Goal: Task Accomplishment & Management: Manage account settings

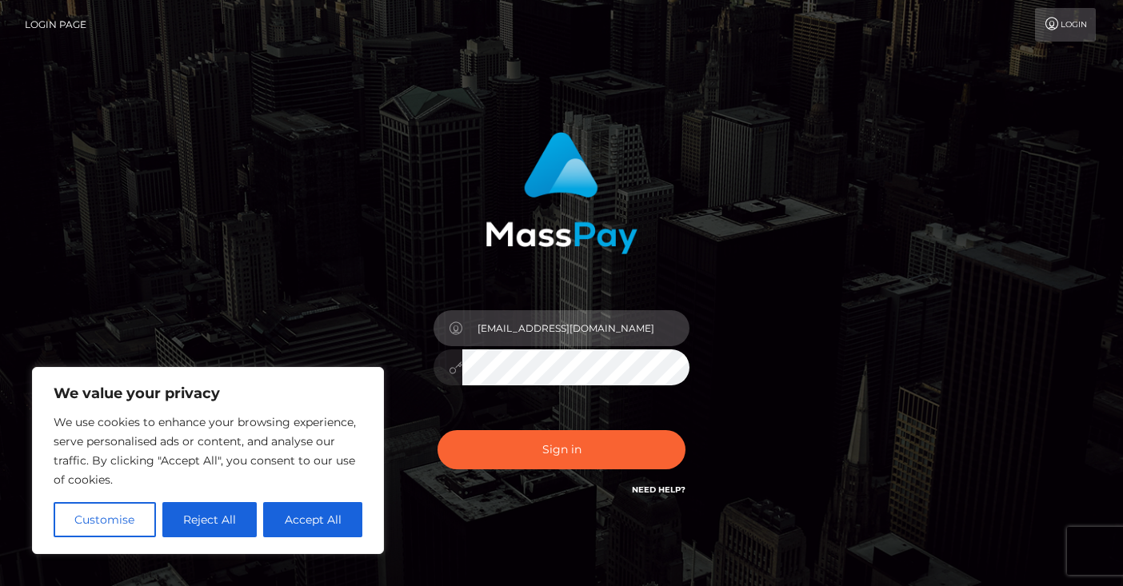
type input "[EMAIL_ADDRESS][DOMAIN_NAME]"
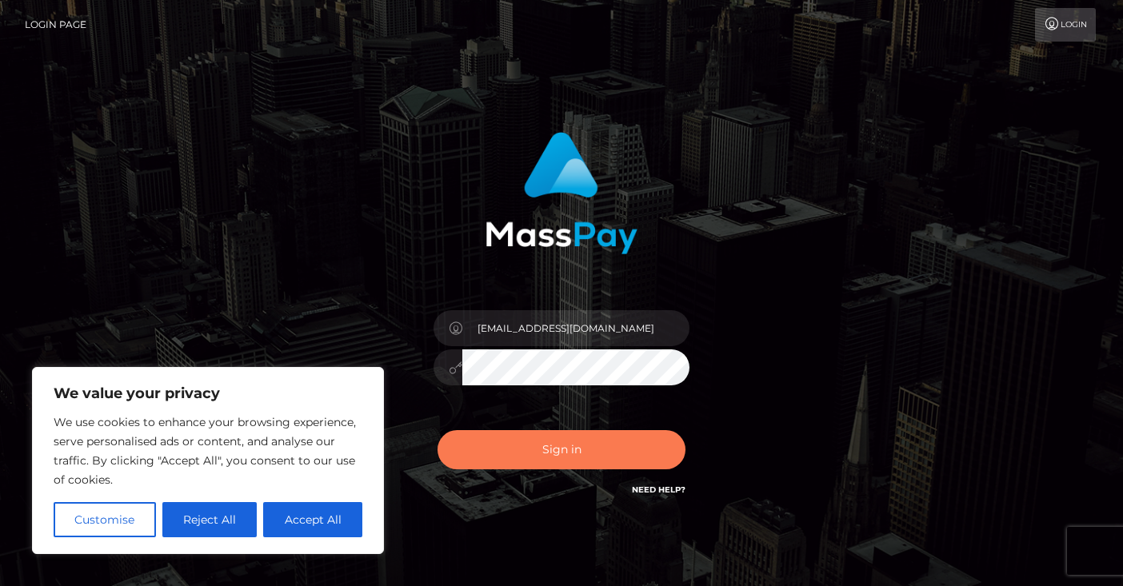
click at [606, 458] on button "Sign in" at bounding box center [562, 449] width 248 height 39
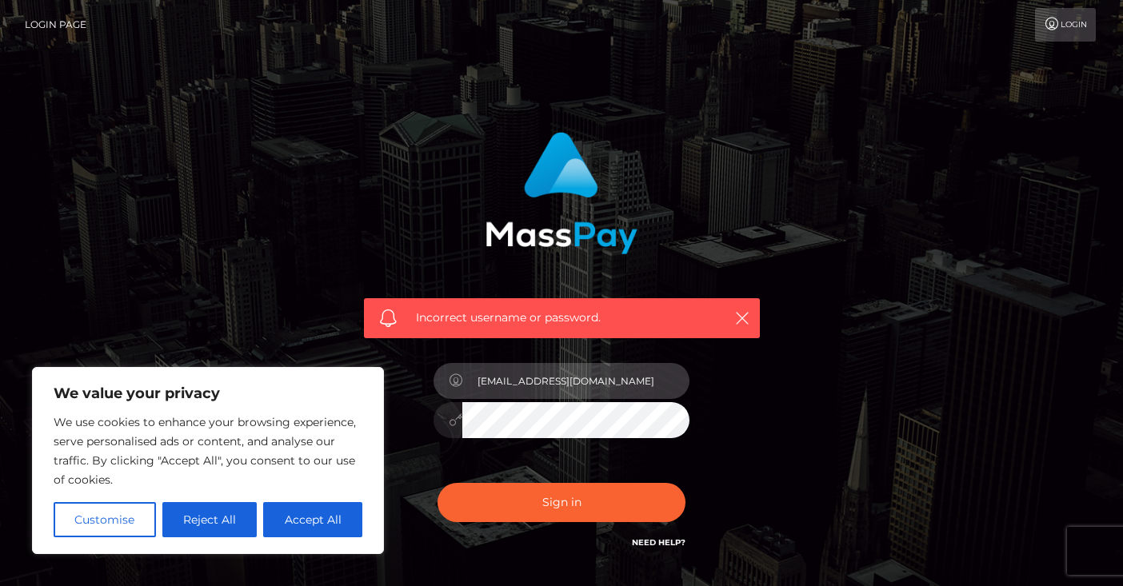
type input "[EMAIL_ADDRESS][DOMAIN_NAME]"
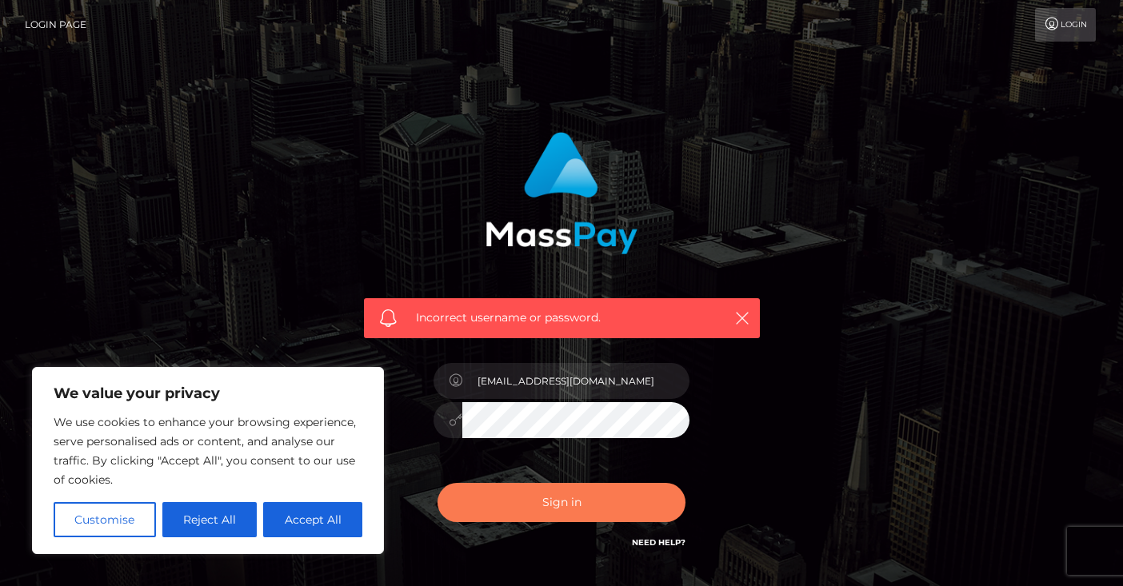
click at [634, 497] on button "Sign in" at bounding box center [562, 502] width 248 height 39
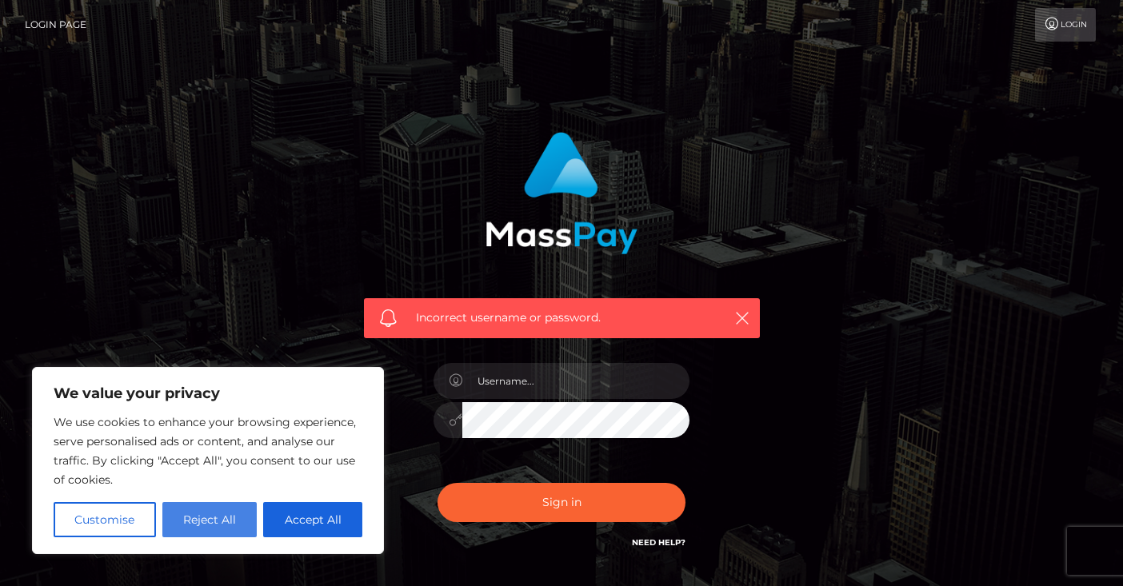
click at [226, 524] on button "Reject All" at bounding box center [209, 519] width 95 height 35
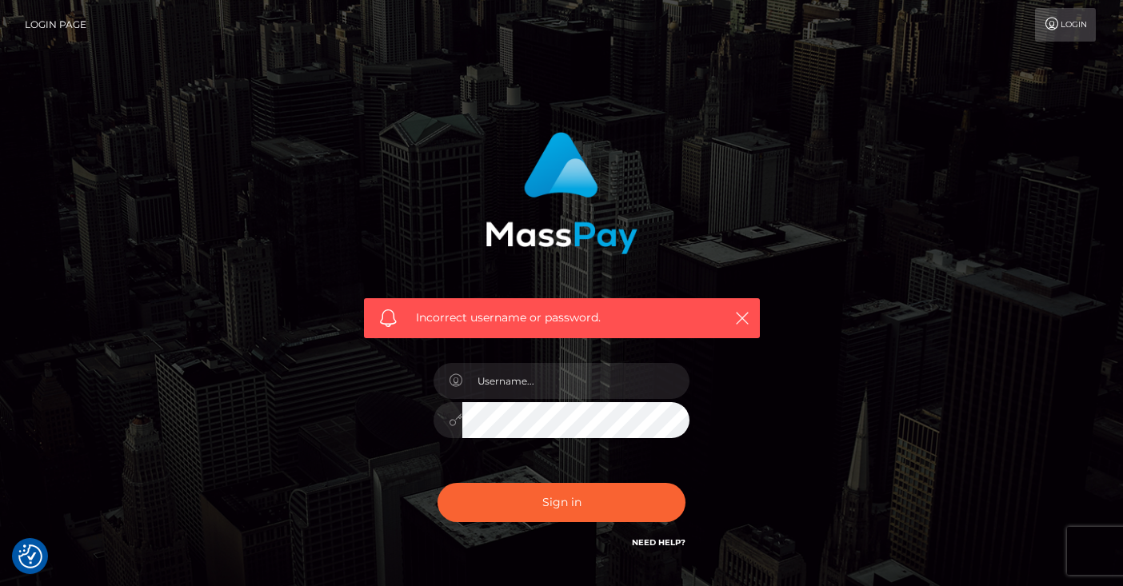
click at [299, 470] on div "Incorrect username or password." at bounding box center [562, 350] width 912 height 460
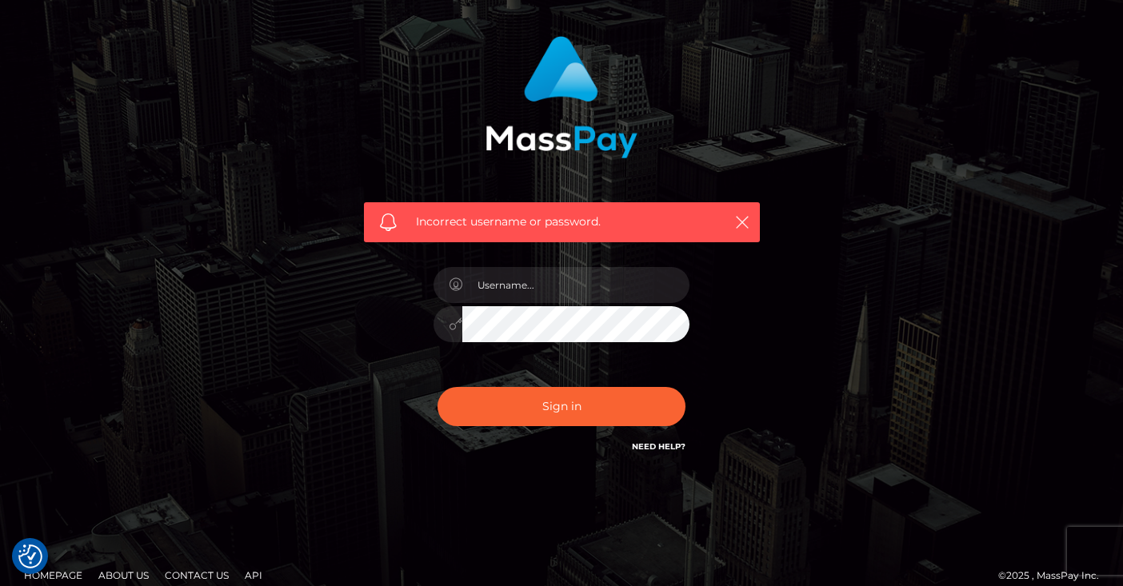
scroll to position [112, 0]
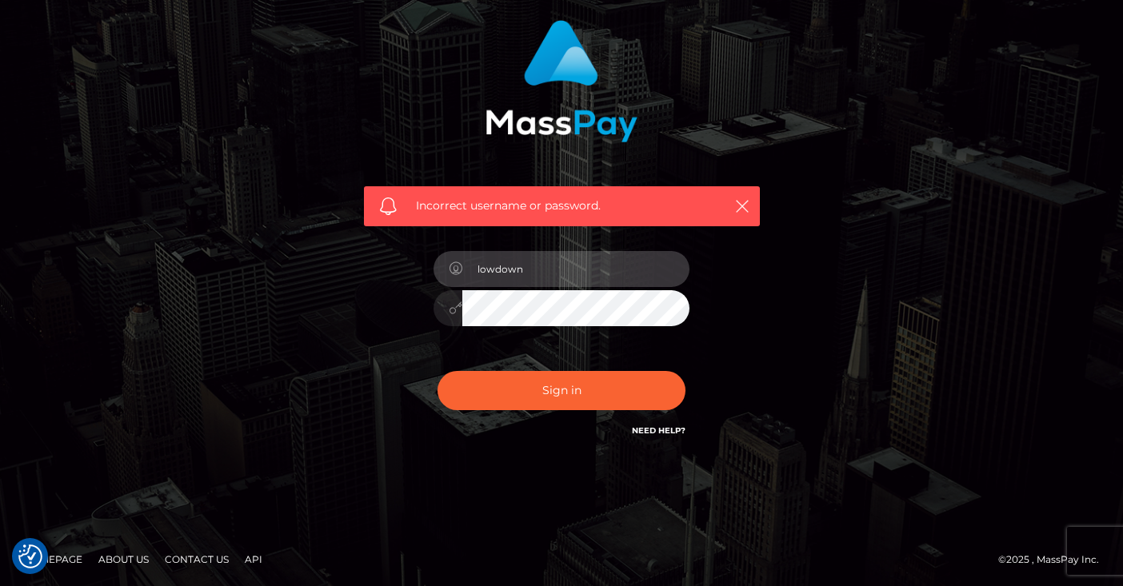
click at [594, 271] on input "lowdown" at bounding box center [575, 269] width 227 height 36
type input "l"
type input "bowdown2chelseaa@gmail.com"
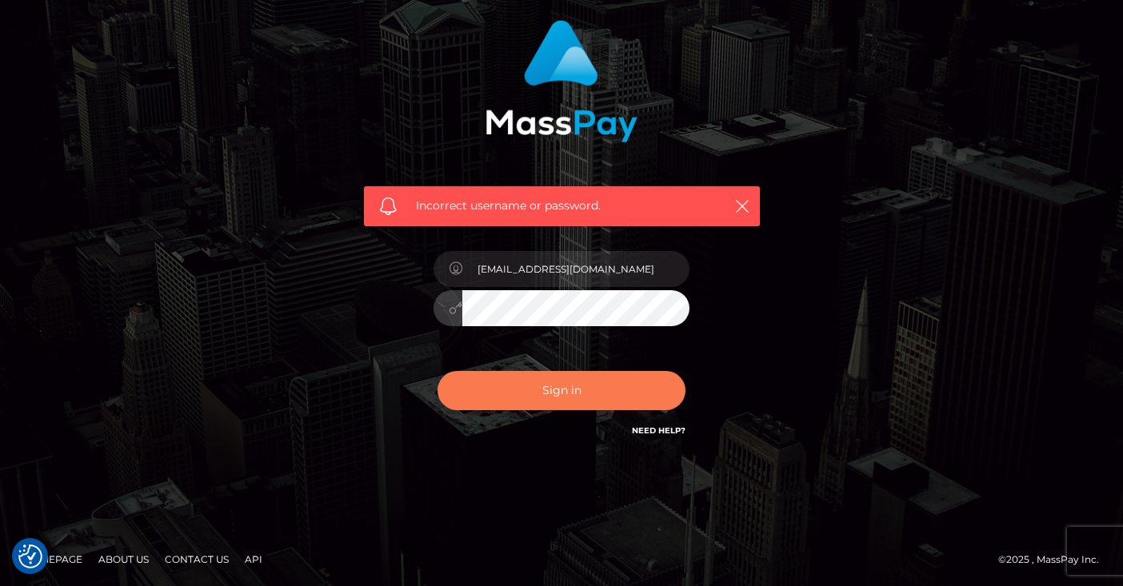
click at [605, 393] on button "Sign in" at bounding box center [562, 390] width 248 height 39
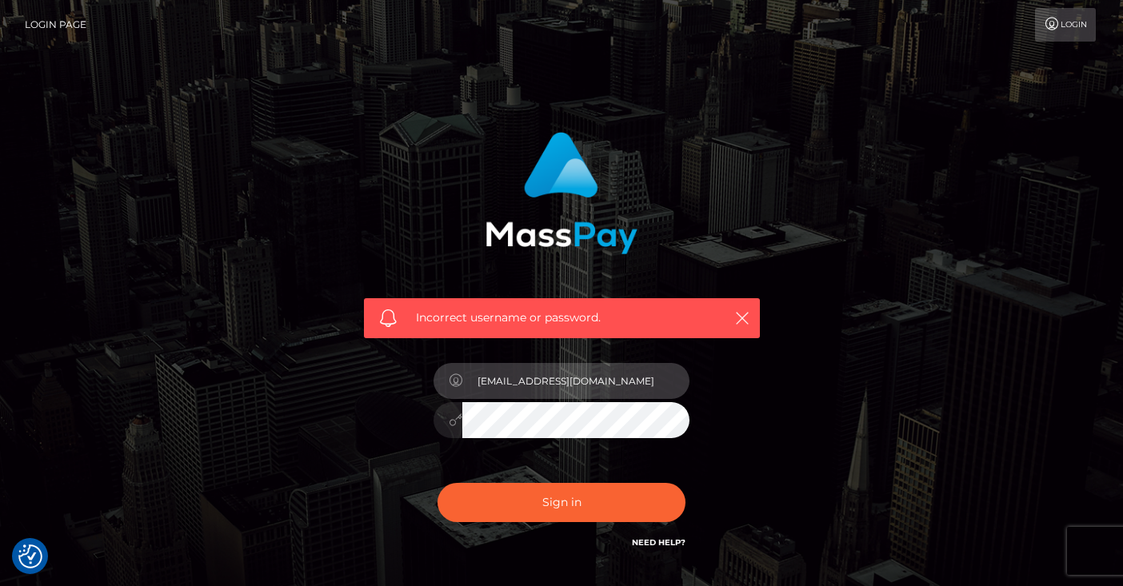
type input "[EMAIL_ADDRESS][DOMAIN_NAME]"
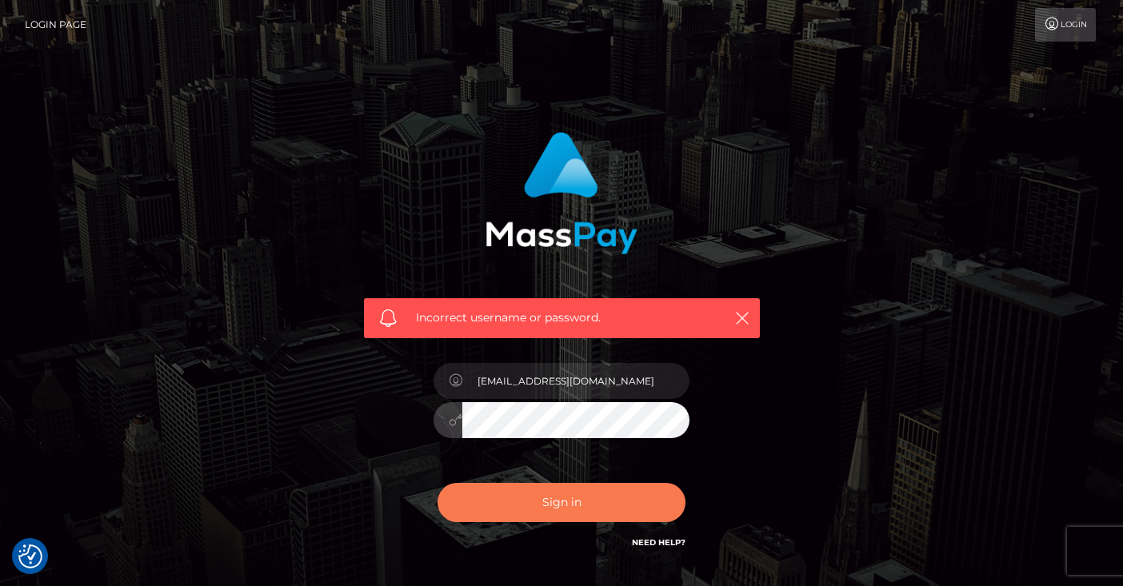
click at [617, 506] on button "Sign in" at bounding box center [562, 502] width 248 height 39
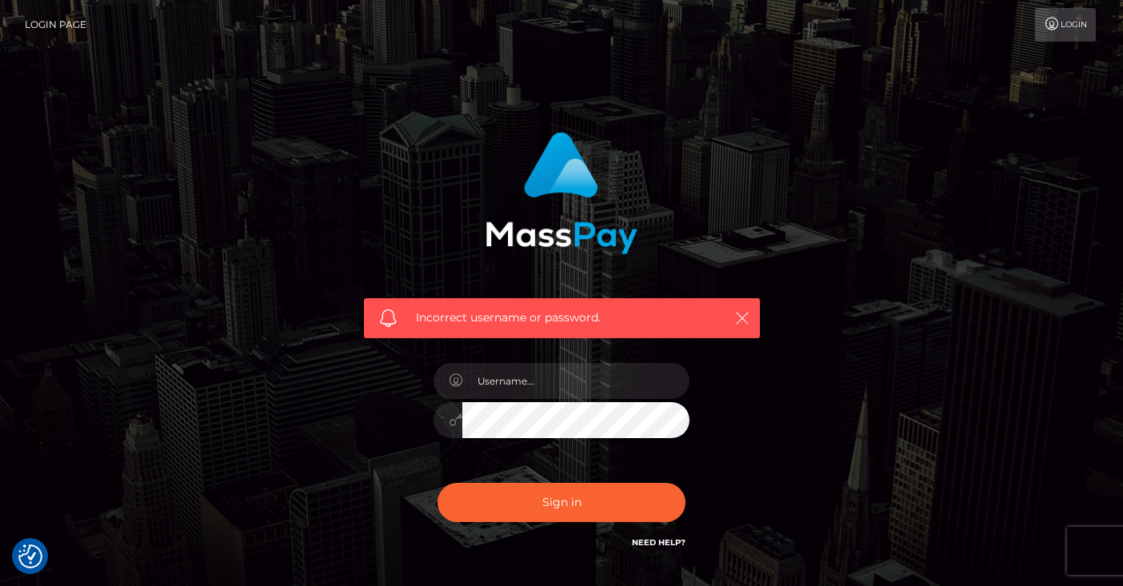
click at [748, 322] on icon "button" at bounding box center [742, 318] width 16 height 16
click at [651, 538] on link "Need Help?" at bounding box center [659, 543] width 54 height 10
type input "bowdowm2chelseaa@gmail.com"
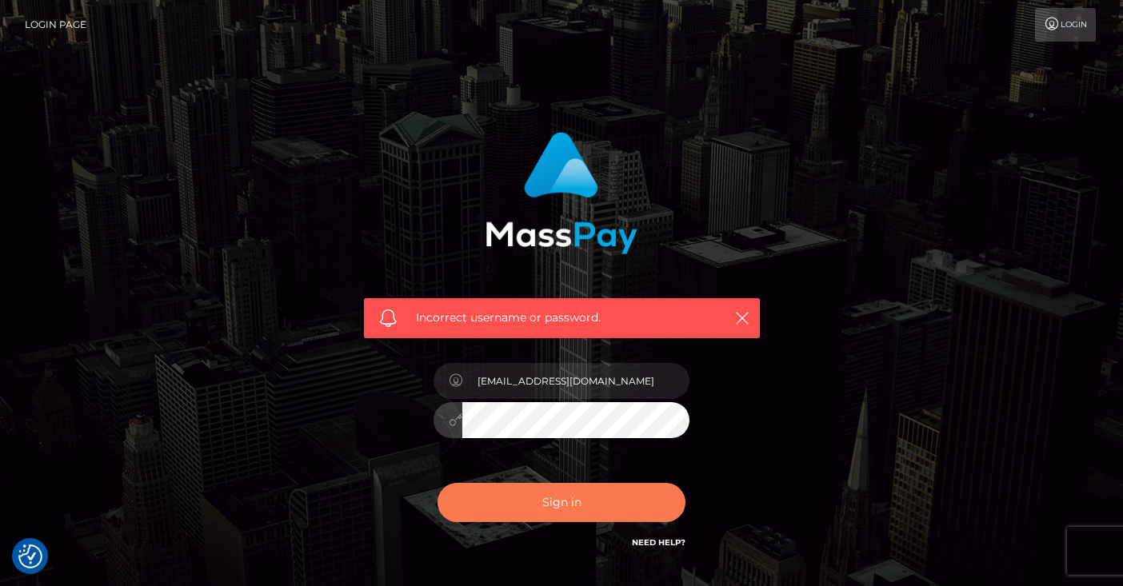
click at [577, 503] on button "Sign in" at bounding box center [562, 502] width 248 height 39
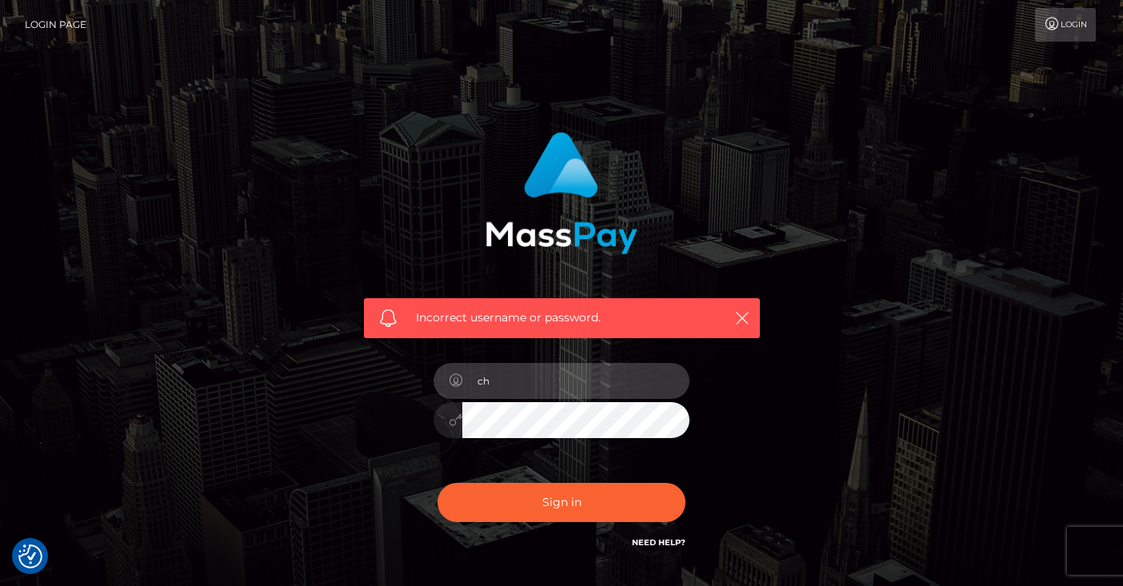
type input "c"
click at [1080, 29] on link "Login" at bounding box center [1065, 25] width 61 height 34
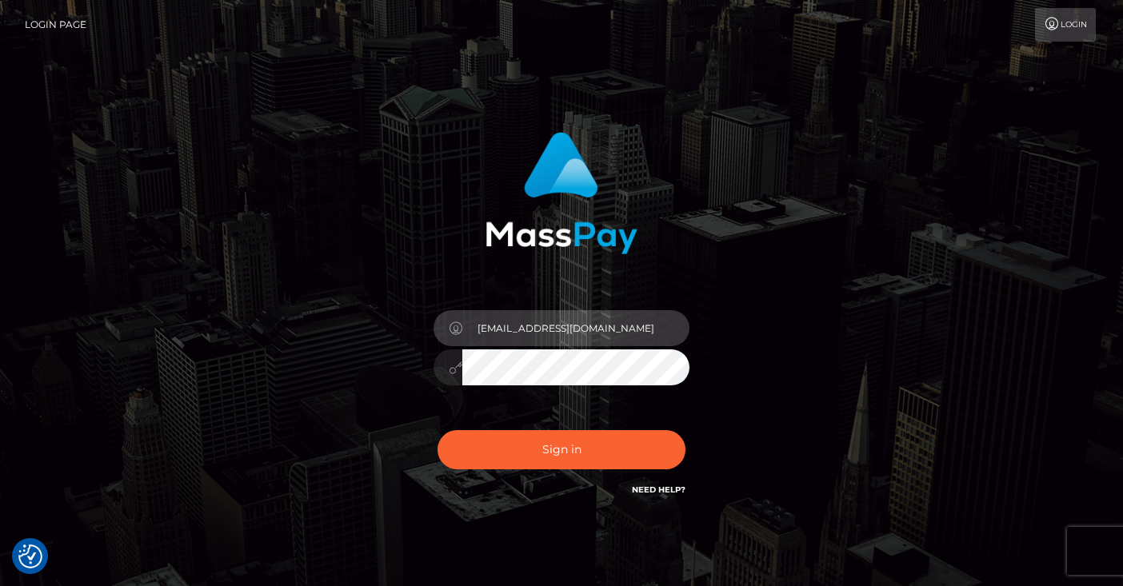
type input "[EMAIL_ADDRESS][DOMAIN_NAME]"
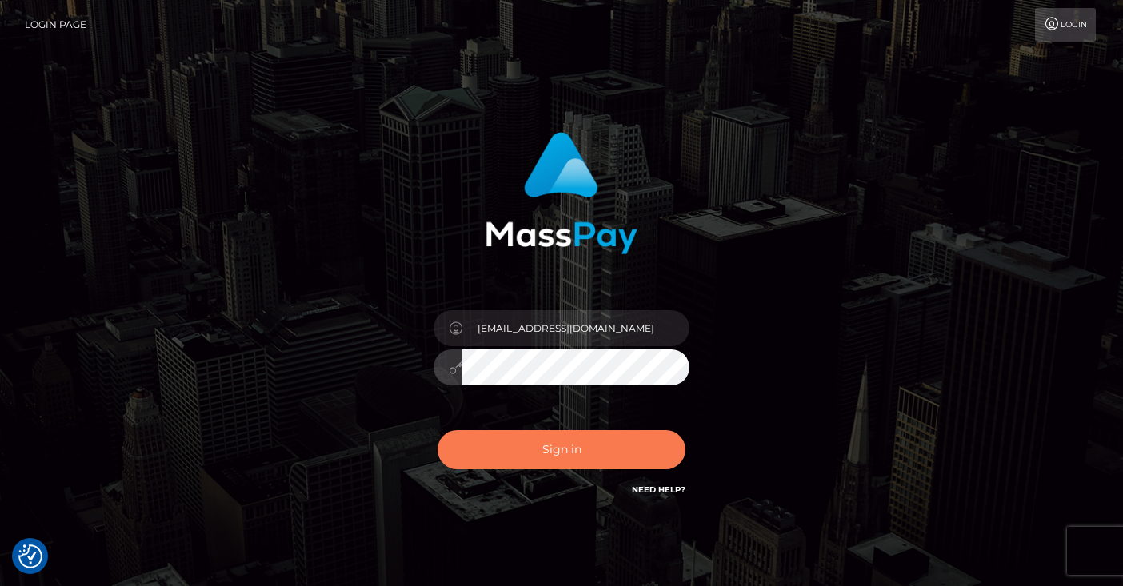
click at [565, 444] on button "Sign in" at bounding box center [562, 449] width 248 height 39
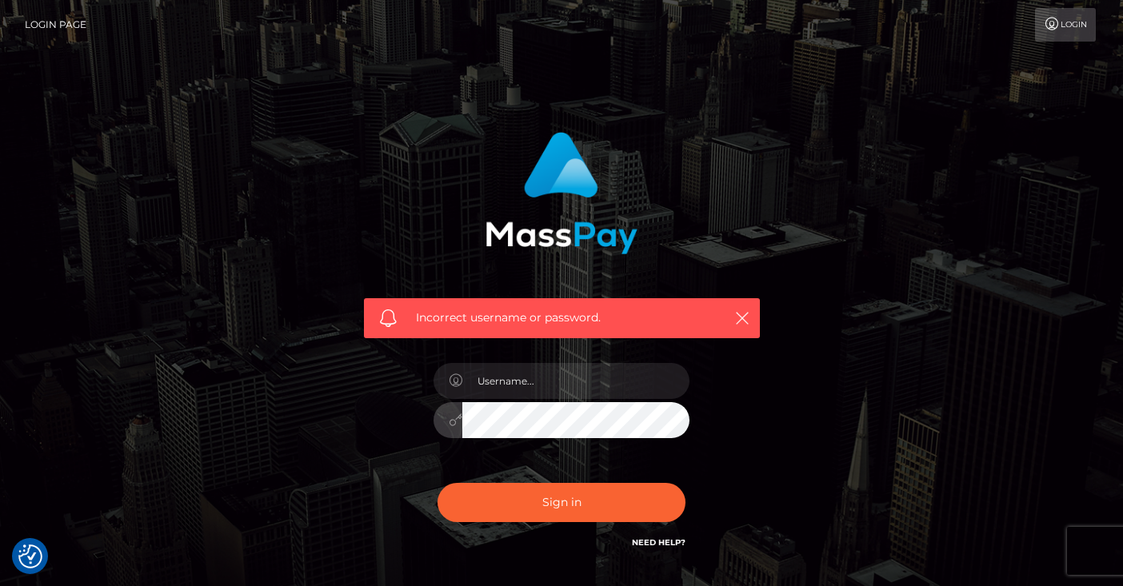
click at [419, 439] on div "Incorrect username or password." at bounding box center [562, 342] width 420 height 444
click at [454, 421] on icon at bounding box center [456, 420] width 14 height 13
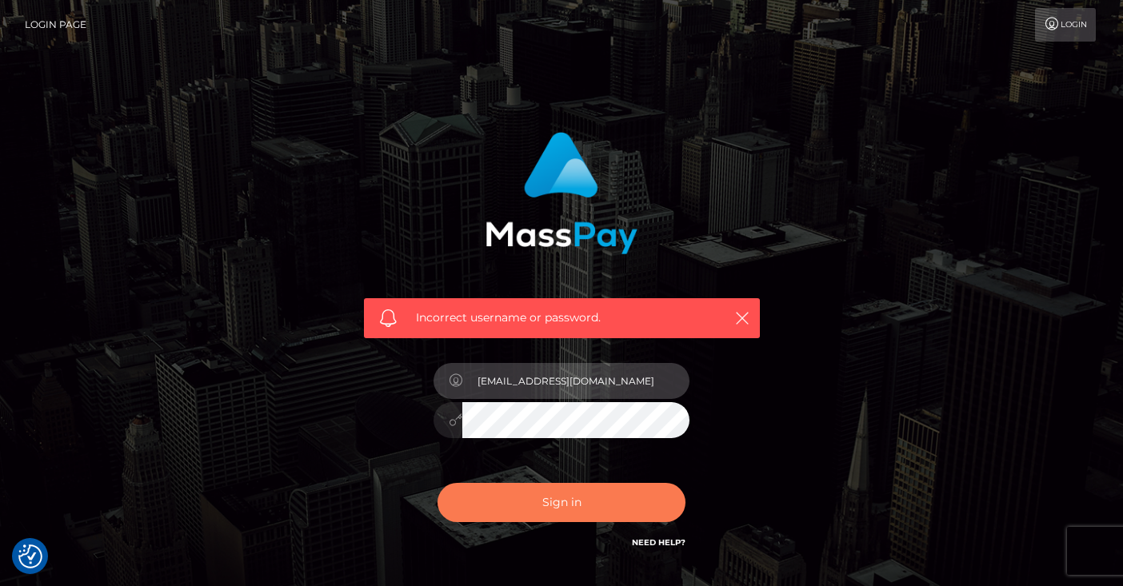
type input "bowdown2chelseaa@gmail.com"
click at [542, 498] on button "Sign in" at bounding box center [562, 502] width 248 height 39
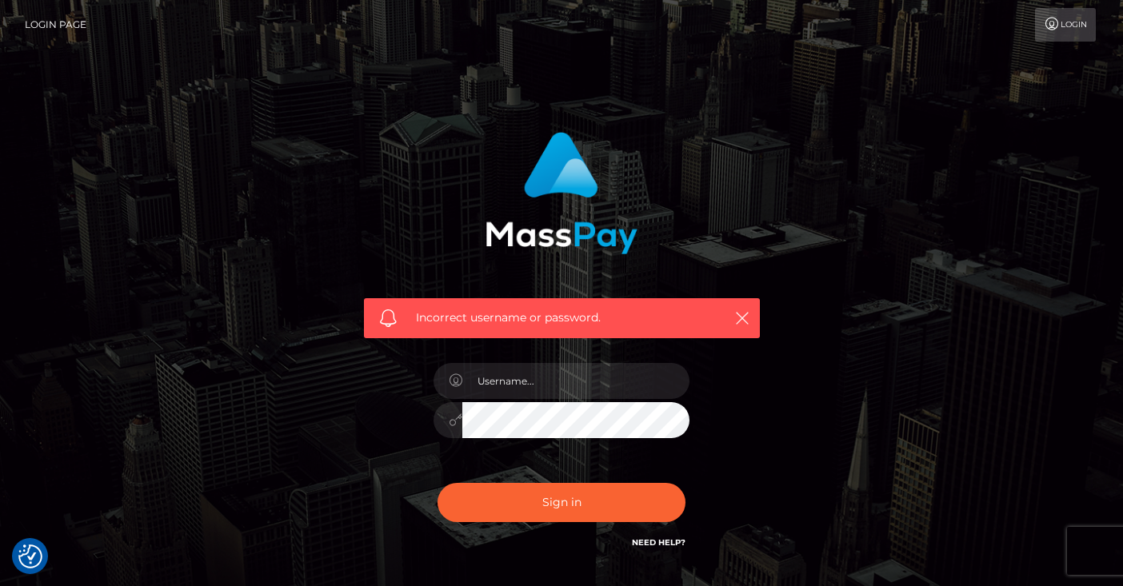
click at [651, 538] on link "Need Help?" at bounding box center [659, 543] width 54 height 10
click at [1067, 33] on link "Login" at bounding box center [1065, 25] width 61 height 34
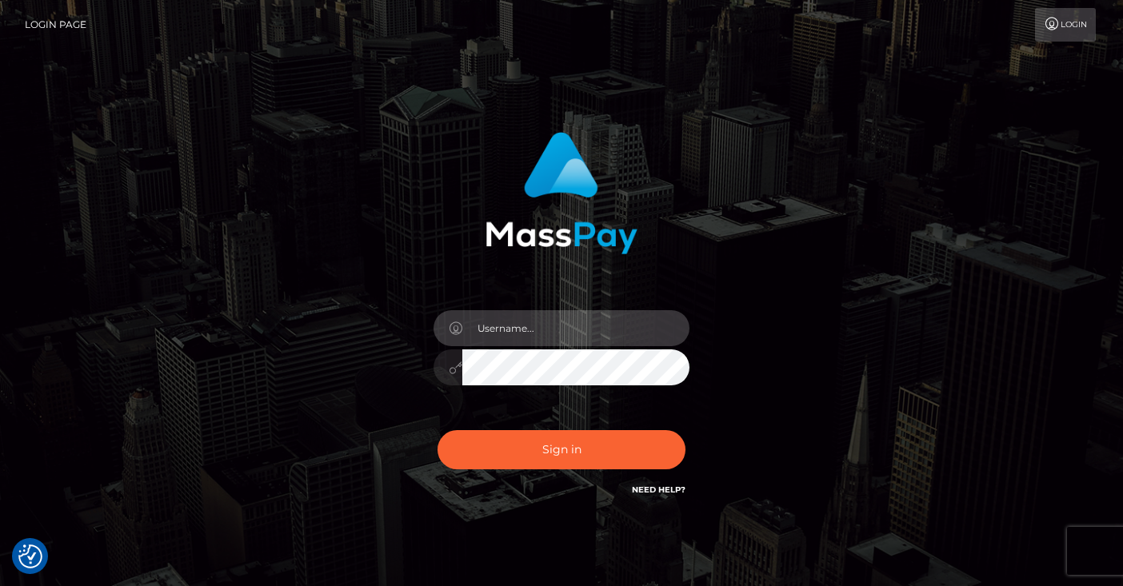
click at [670, 330] on input "text" at bounding box center [575, 328] width 227 height 36
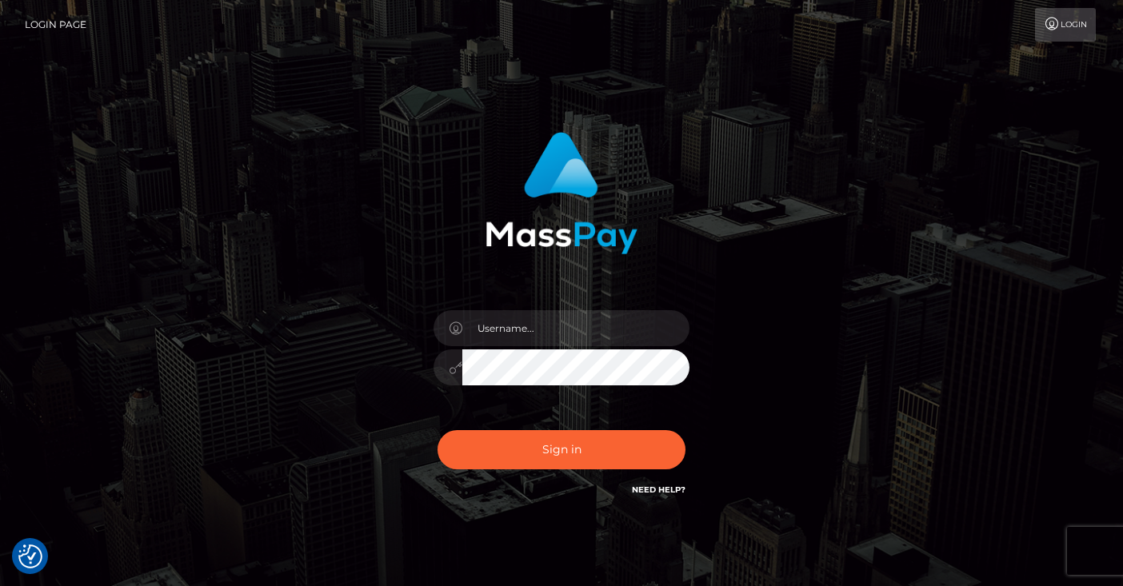
click at [737, 354] on div "Sign in" at bounding box center [562, 315] width 420 height 391
